Goal: Information Seeking & Learning: Compare options

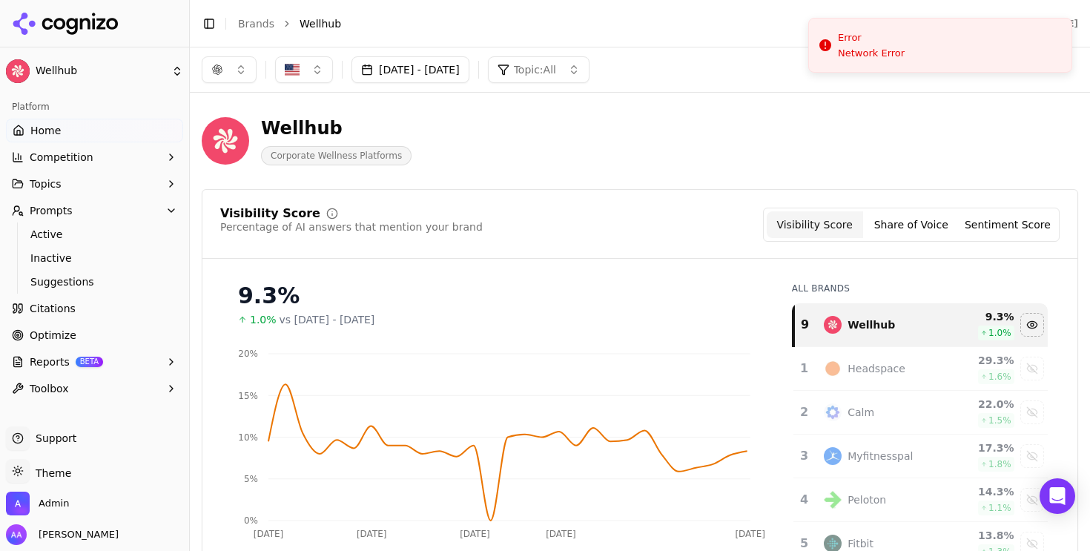
scroll to position [100, 0]
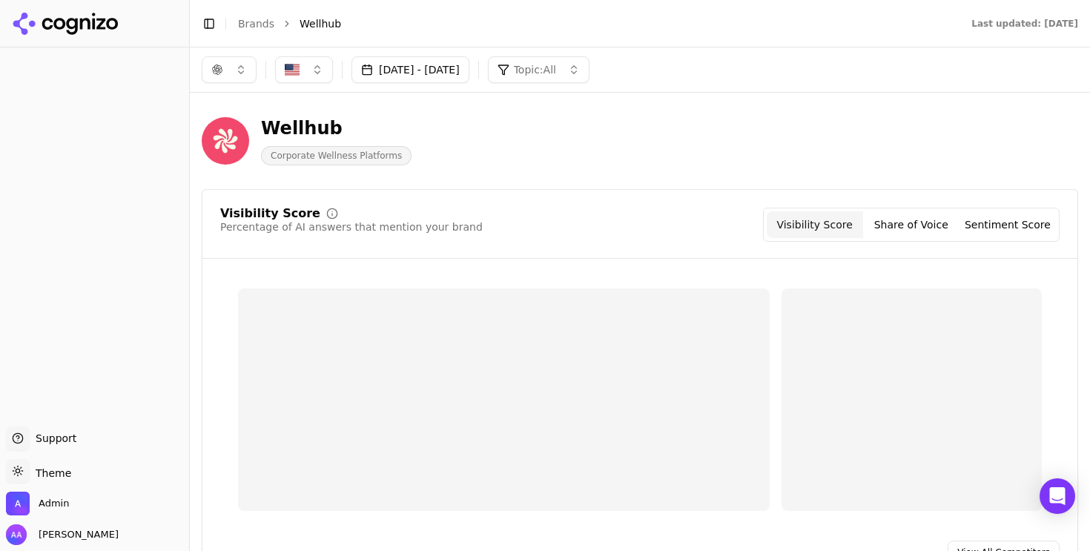
click at [556, 65] on span "Topic: All" at bounding box center [535, 69] width 42 height 15
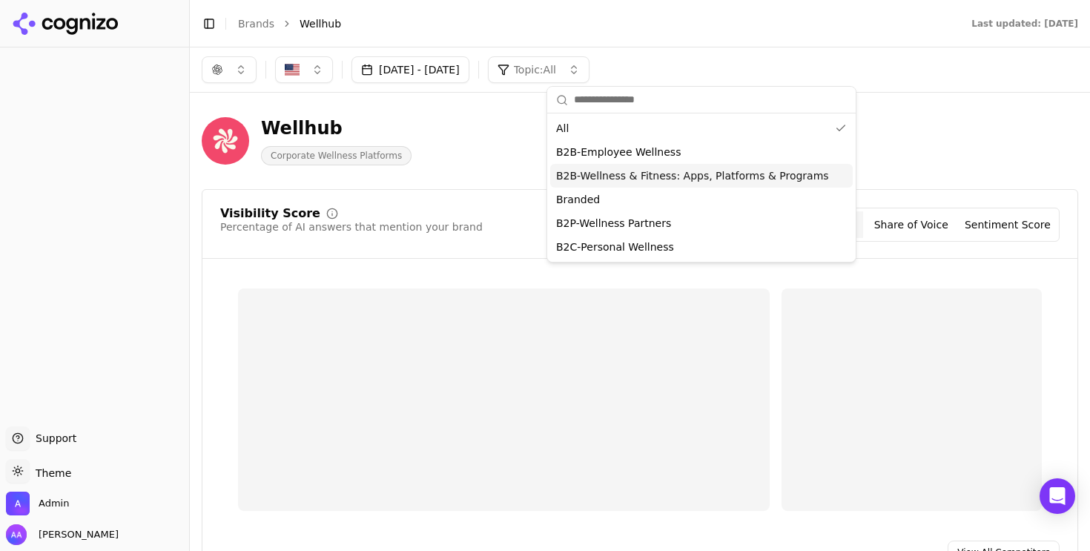
click at [690, 170] on span "B2B-Wellness & Fitness: Apps, Platforms & Programs" at bounding box center [692, 175] width 273 height 15
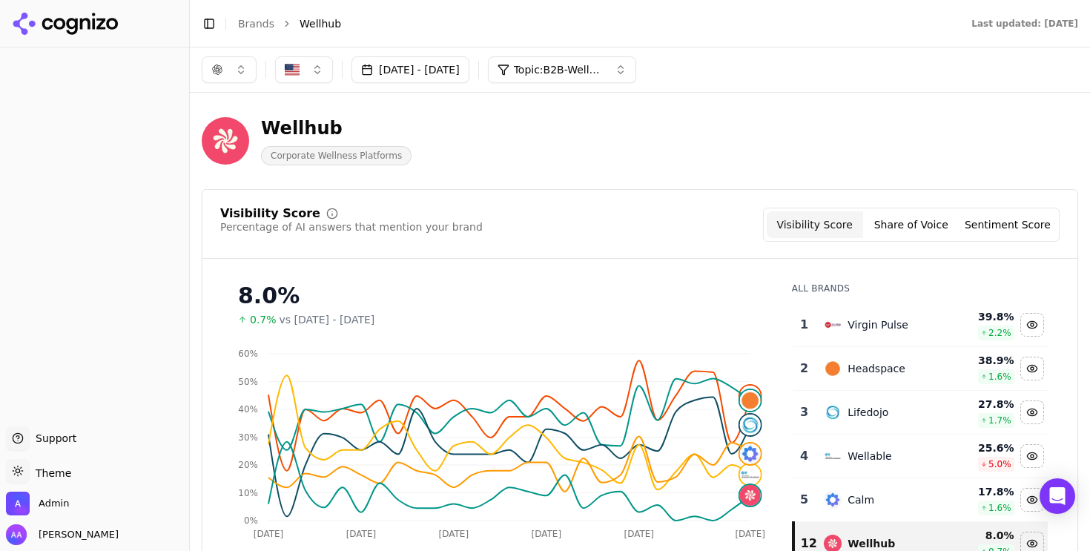
click at [849, 324] on div "Virgin Pulse" at bounding box center [878, 324] width 61 height 15
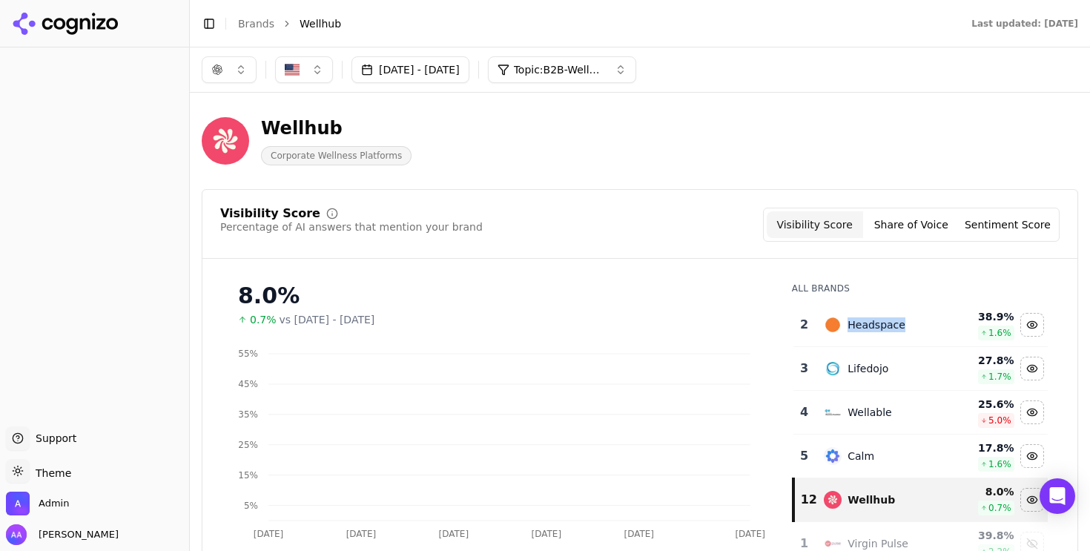
click at [849, 324] on div "Headspace" at bounding box center [877, 324] width 58 height 15
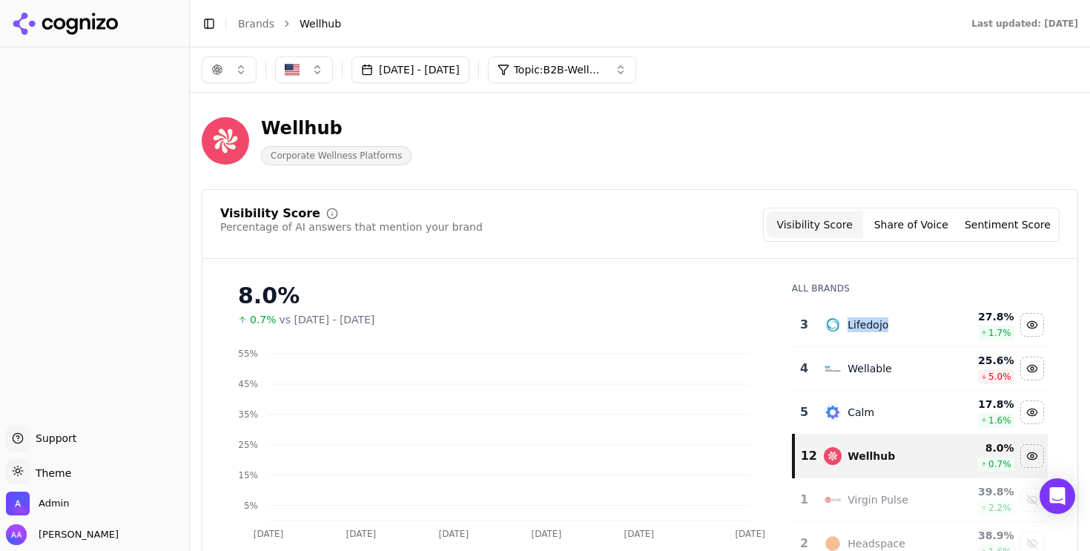
click at [849, 324] on div "Lifedojo" at bounding box center [868, 324] width 41 height 15
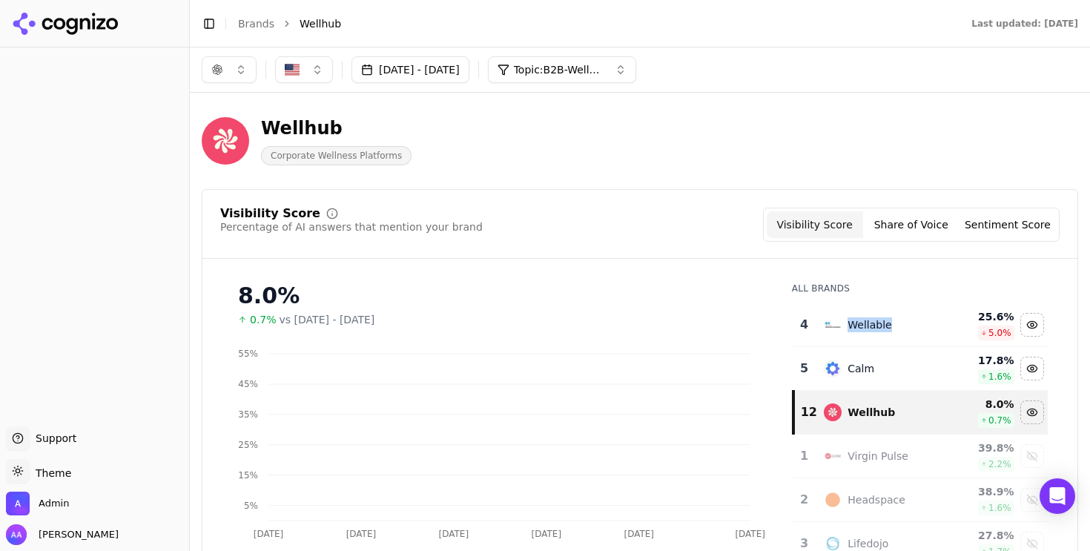
click at [849, 324] on div "Wellable" at bounding box center [870, 324] width 44 height 15
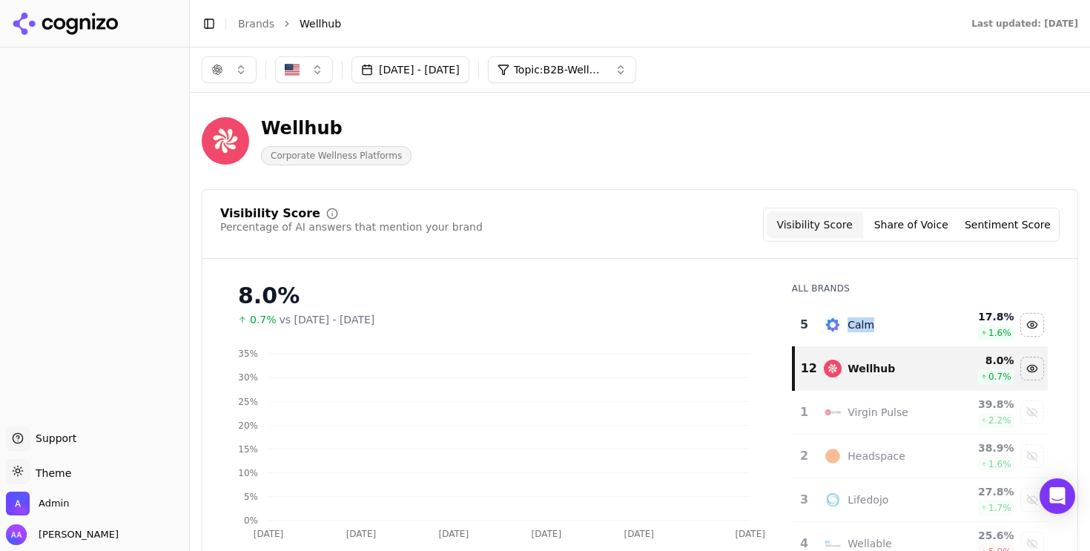
click at [849, 324] on div "Calm" at bounding box center [861, 324] width 27 height 15
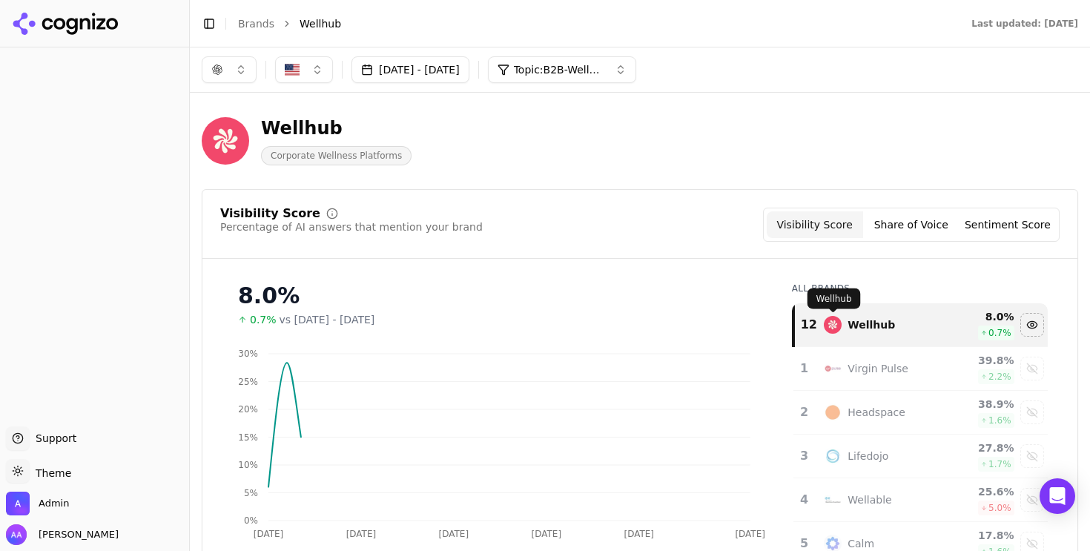
click at [633, 260] on div "Visibility Score Percentage of AI answers that mention your brand Visibility Sc…" at bounding box center [640, 421] width 877 height 465
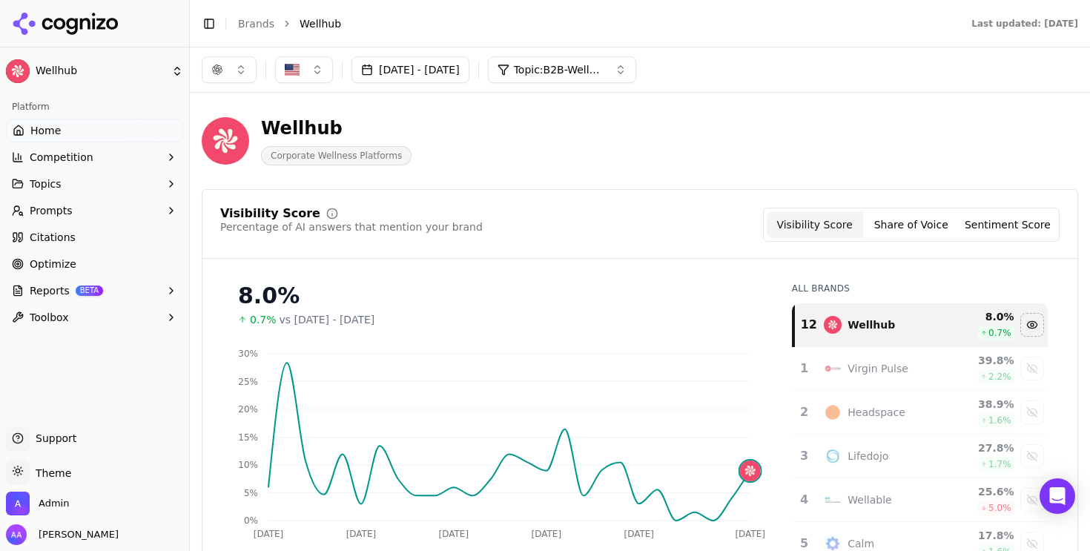
click at [231, 61] on button "button" at bounding box center [229, 69] width 55 height 27
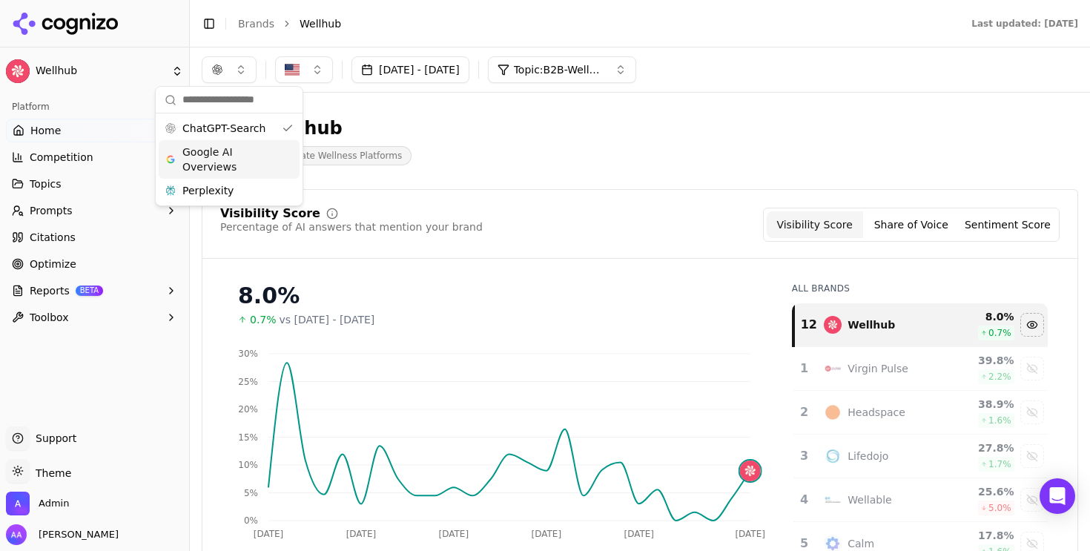
click at [257, 157] on span "Google AI Overviews" at bounding box center [228, 160] width 93 height 30
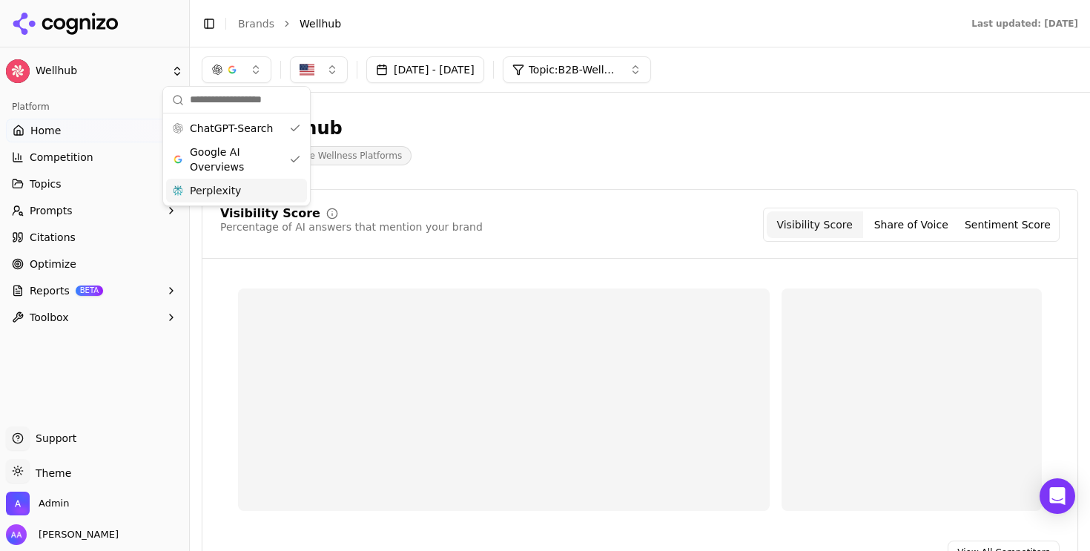
click at [257, 191] on div "Perplexity" at bounding box center [236, 191] width 141 height 24
click at [493, 118] on div "Wellhub Corporate Wellness Platforms" at bounding box center [534, 140] width 665 height 49
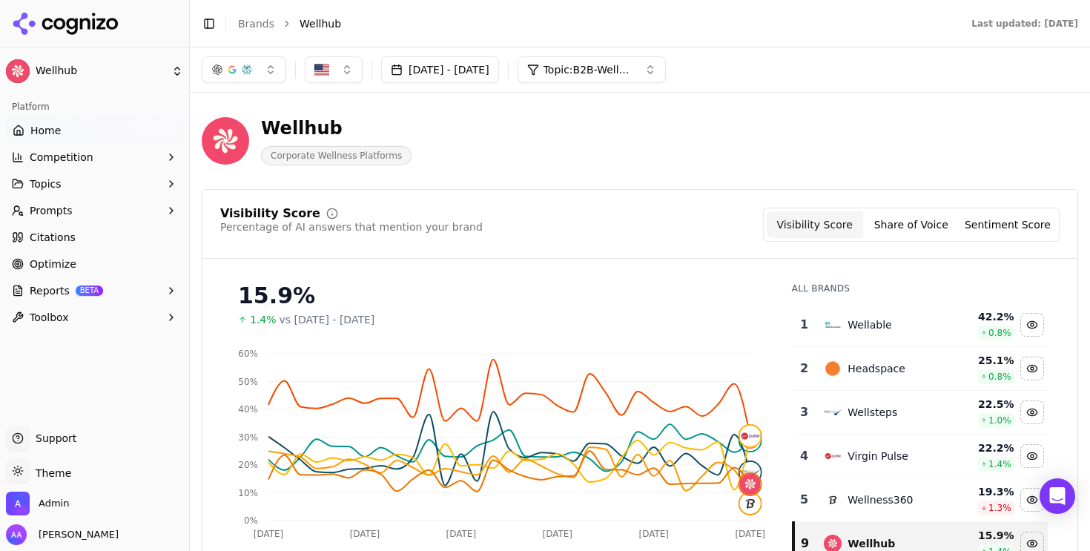
click at [854, 341] on td "Wellable" at bounding box center [881, 325] width 132 height 44
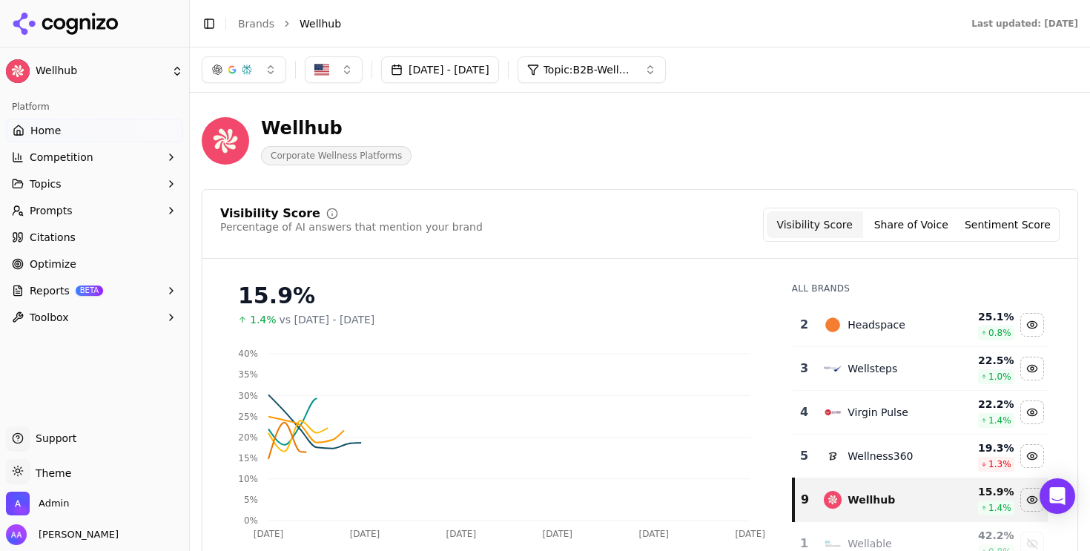
click at [854, 341] on td "Headspace" at bounding box center [881, 325] width 132 height 44
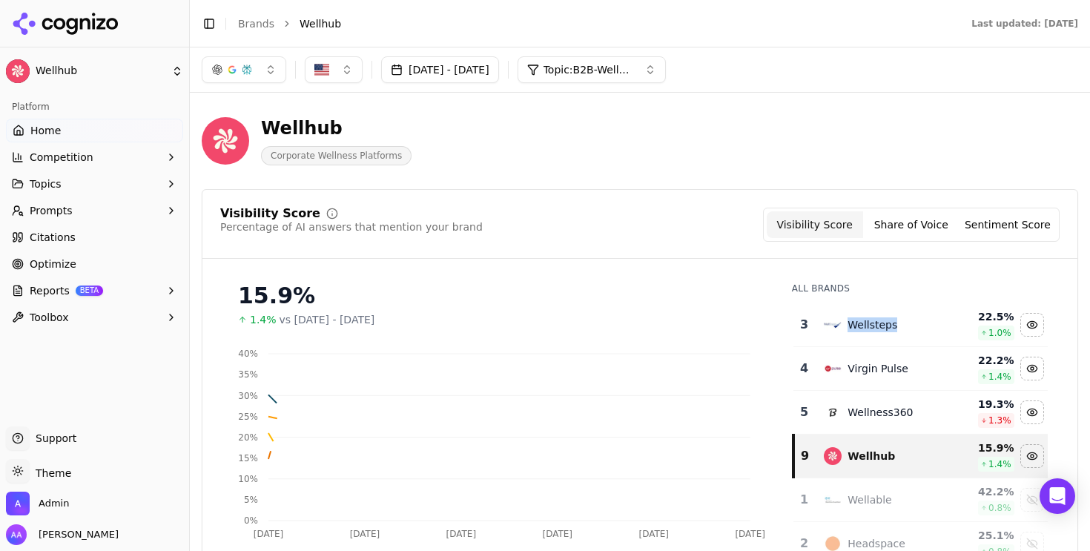
click at [854, 341] on td "Wellsteps" at bounding box center [881, 325] width 132 height 44
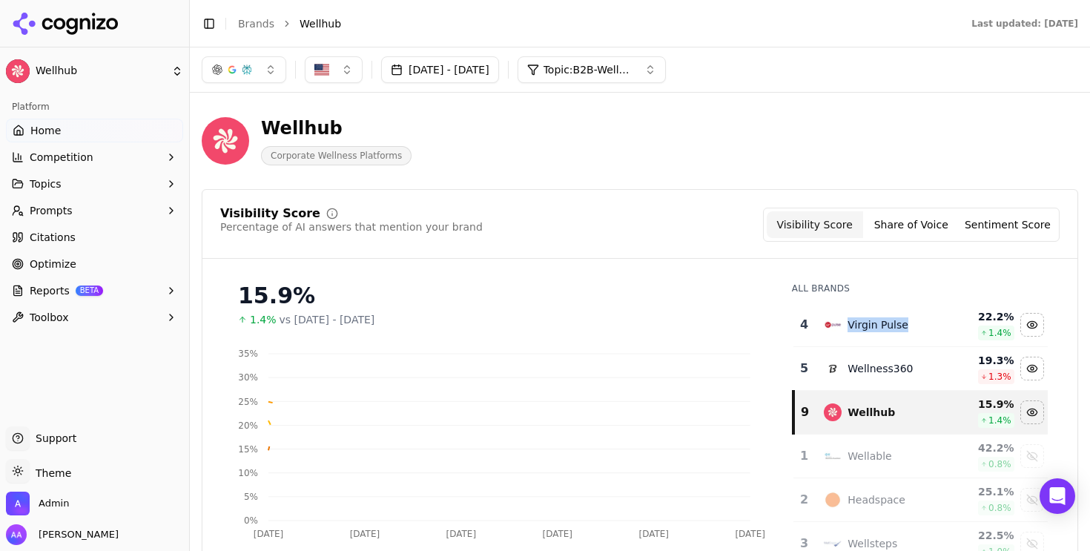
click at [854, 341] on td "Virgin Pulse" at bounding box center [881, 325] width 132 height 44
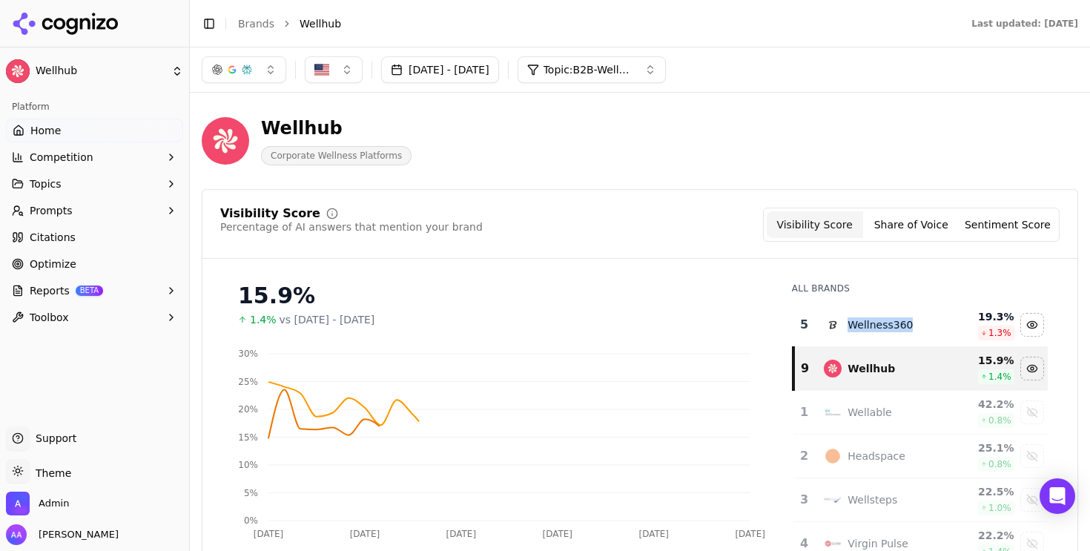
click at [854, 341] on td "Wellness360" at bounding box center [881, 325] width 132 height 44
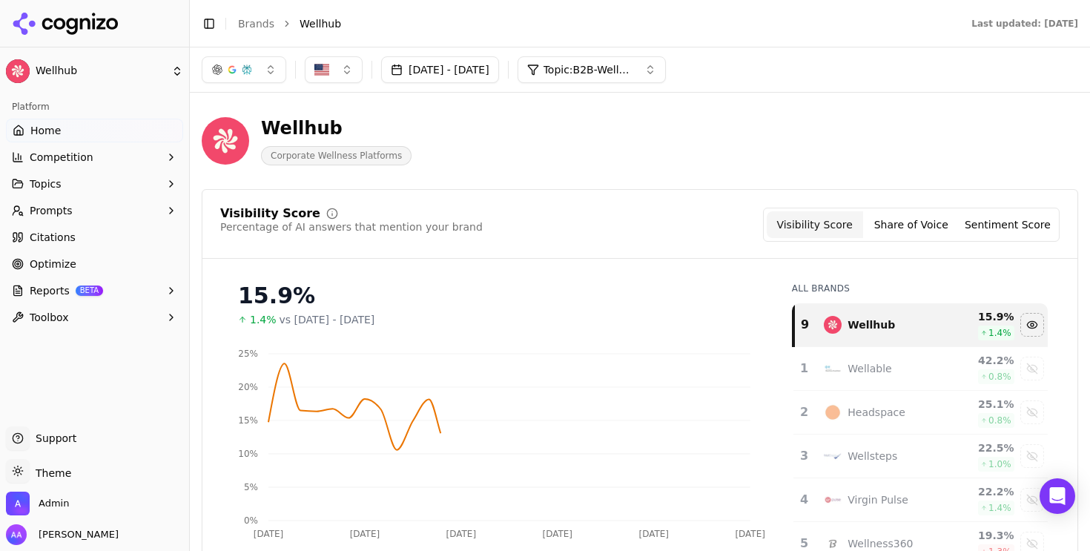
click at [636, 276] on div "15.9% 1.4% vs Jul 25, 2025 - Aug 24, 2025" at bounding box center [500, 299] width 560 height 56
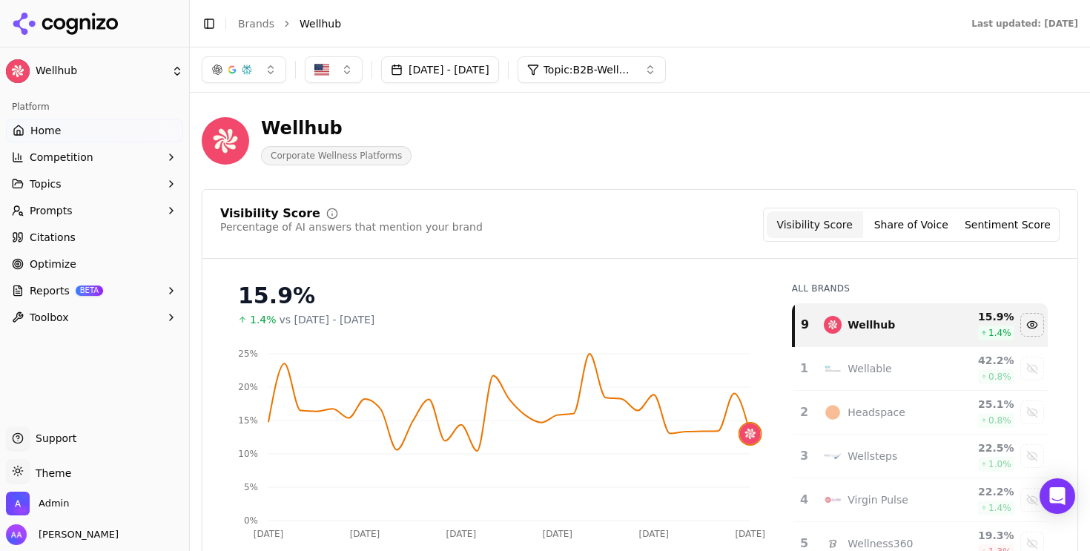
click at [645, 210] on div "Visibility Score Percentage of AI answers that mention your brand Visibility Sc…" at bounding box center [640, 225] width 840 height 34
